Goal: Check status: Check status

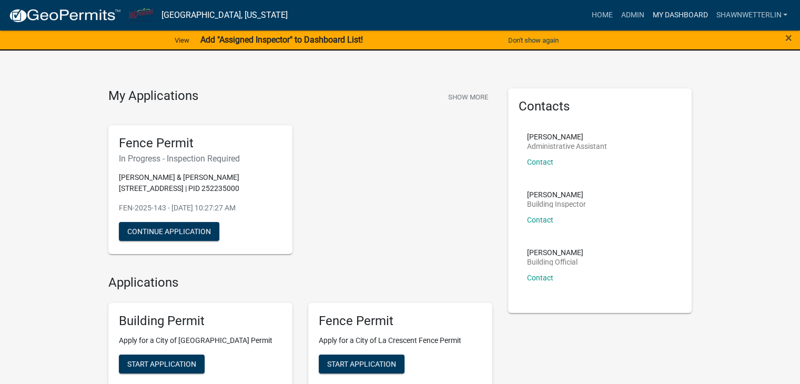
click at [668, 15] on link "My Dashboard" at bounding box center [680, 15] width 64 height 20
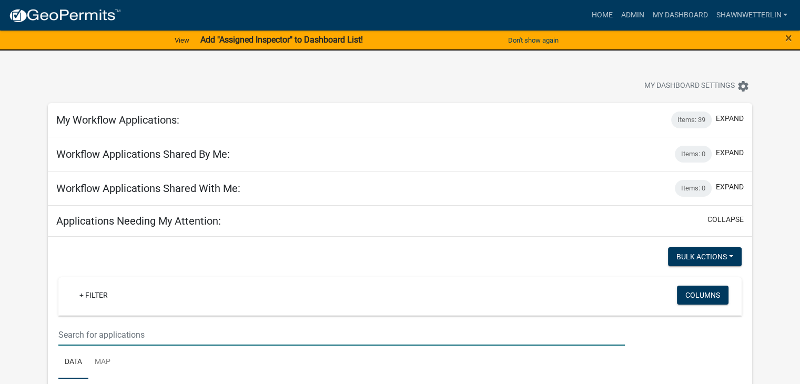
click at [78, 333] on input "text" at bounding box center [341, 335] width 567 height 22
type input "710 wildwood"
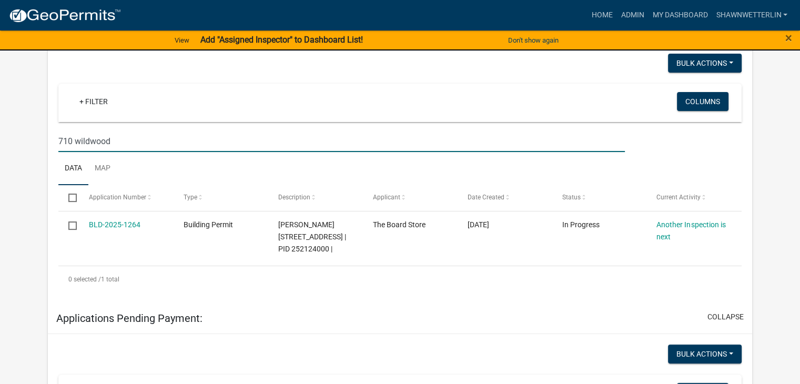
scroll to position [210, 0]
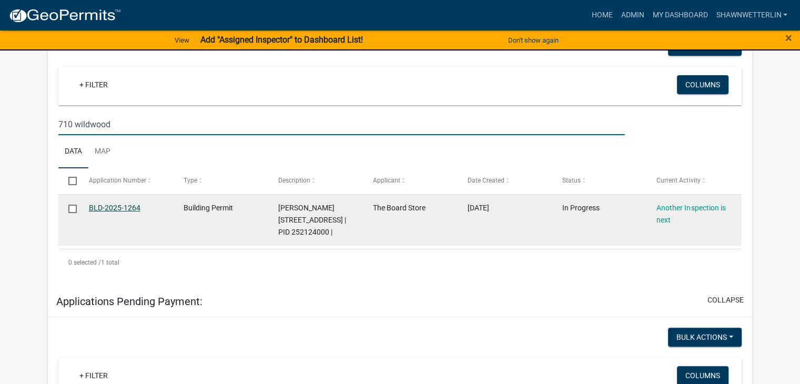
click at [99, 205] on link "BLD-2025-1264" at bounding box center [115, 208] width 52 height 8
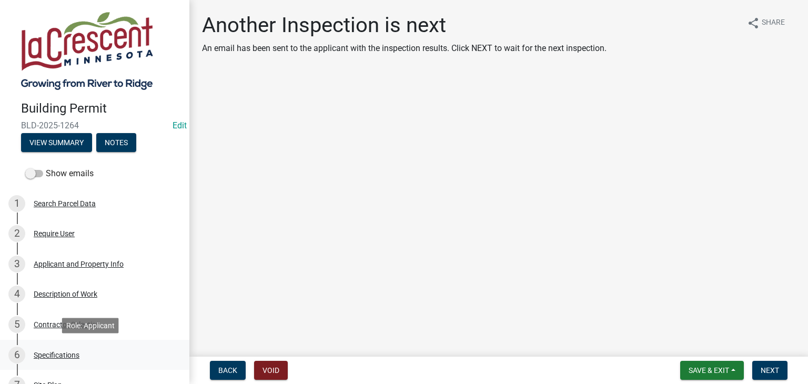
click at [47, 354] on div "Specifications" at bounding box center [57, 354] width 46 height 7
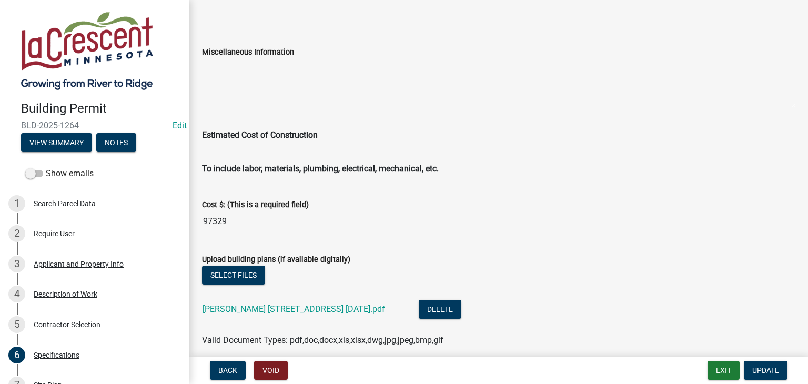
scroll to position [1839, 0]
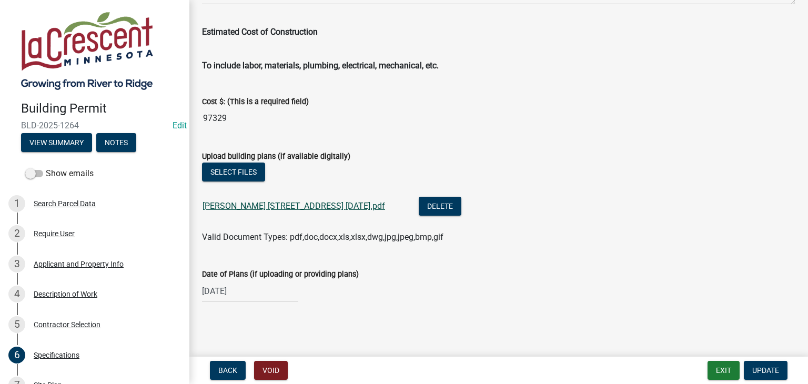
click at [269, 204] on link "[PERSON_NAME] [STREET_ADDRESS] [DATE].pdf" at bounding box center [294, 206] width 183 height 10
